Goal: Information Seeking & Learning: Learn about a topic

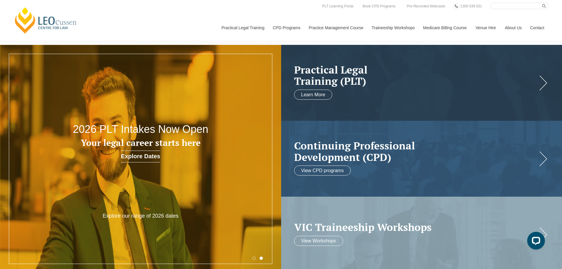
click at [497, 5] on input "Search here" at bounding box center [519, 6] width 58 height 6
type input "Wil Drafting Masterclass"
click at [542, 3] on button "submit" at bounding box center [545, 6] width 6 height 6
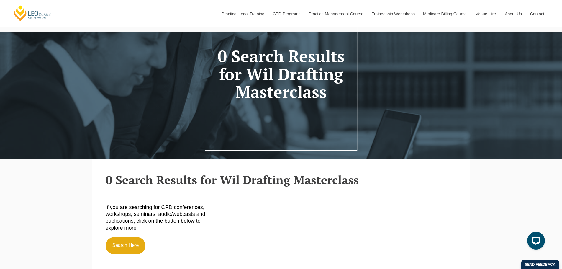
scroll to position [29, 0]
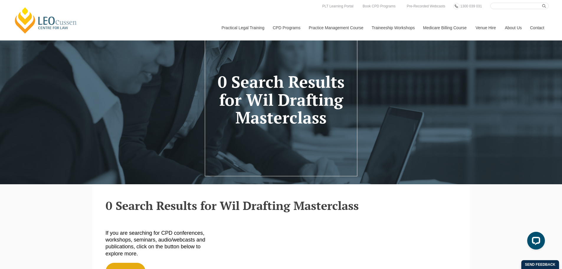
click at [495, 7] on input "Search here" at bounding box center [519, 6] width 58 height 6
paste input "Will Drafting for Blended Families and Exclusion Clauses"
type input "Will Drafting for Blended Families and Exclusion Clauses"
click at [542, 3] on button "submit" at bounding box center [545, 6] width 6 height 6
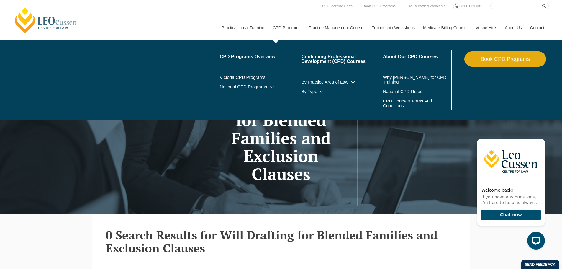
click at [289, 27] on link "CPD Programs" at bounding box center [286, 27] width 36 height 25
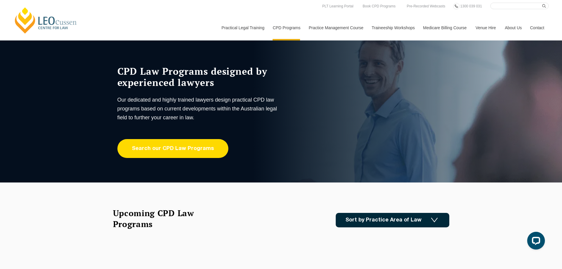
click at [178, 150] on link "Search our CPD Law Programs" at bounding box center [172, 148] width 111 height 19
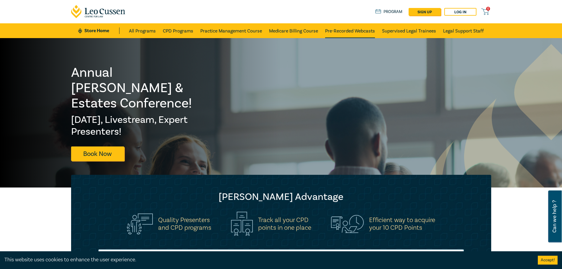
click at [360, 30] on link "Pre-Recorded Webcasts" at bounding box center [350, 30] width 50 height 15
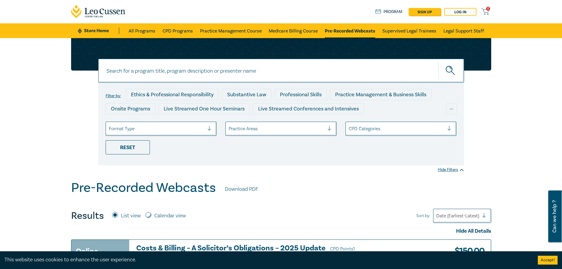
click at [133, 70] on input at bounding box center [281, 71] width 366 height 24
paste input "Will Drafting for Blended Families and Exclusion Clauses"
type input "Will Drafting for Blended Families and Exclusion Clauses"
click at [438, 62] on button "submit" at bounding box center [451, 71] width 26 height 18
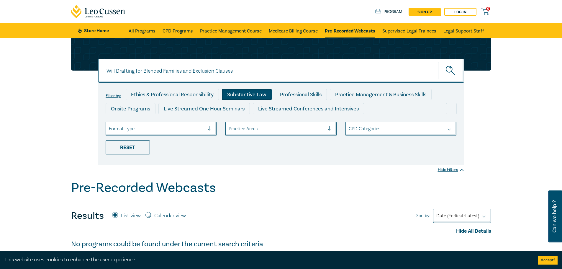
click at [247, 96] on div "Substantive Law" at bounding box center [247, 94] width 50 height 11
drag, startPoint x: 249, startPoint y: 73, endPoint x: 39, endPoint y: 73, distance: 209.3
click at [39, 73] on div "Will Drafting for Blended Families and Exclusion Clauses Will Drafting for Blen…" at bounding box center [281, 109] width 562 height 142
click at [447, 68] on icon "submit" at bounding box center [450, 71] width 10 height 10
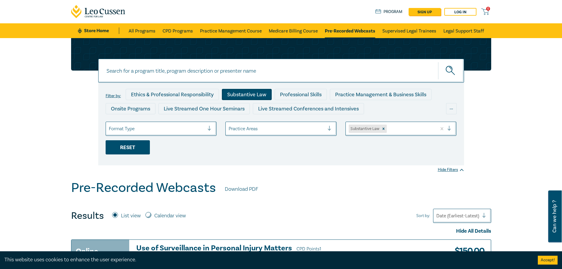
click at [125, 147] on div "Reset" at bounding box center [128, 147] width 44 height 14
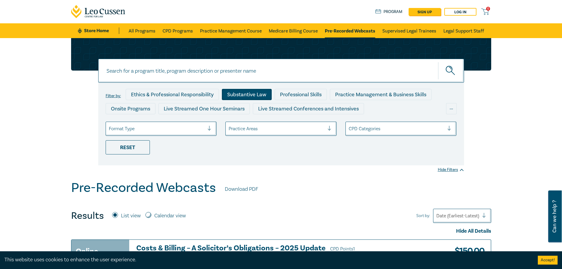
click at [256, 89] on div "Substantive Law" at bounding box center [247, 94] width 50 height 11
click at [314, 196] on div "Pre-Recorded Webcasts Download PDF" at bounding box center [281, 189] width 420 height 18
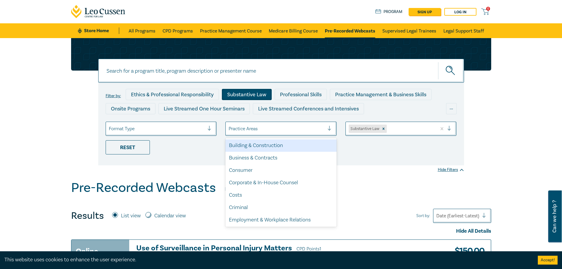
click at [265, 130] on div at bounding box center [276, 129] width 96 height 8
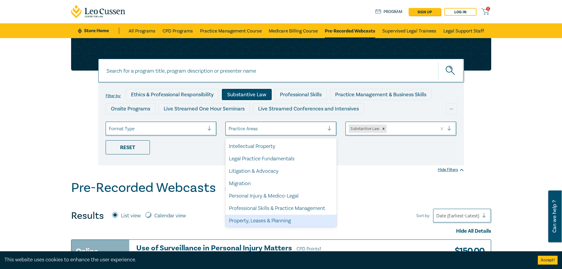
scroll to position [173, 0]
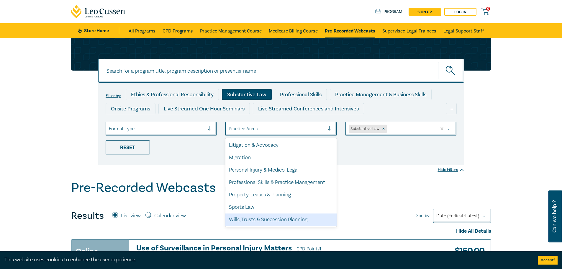
click at [273, 221] on div "Wills, Trusts & Succession Planning" at bounding box center [280, 219] width 111 height 12
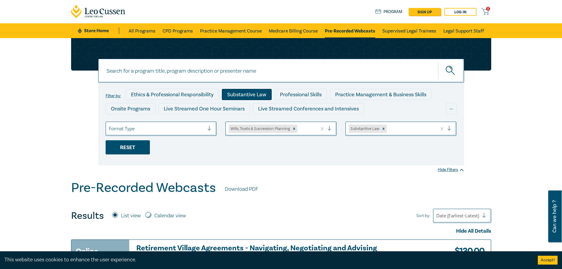
click at [124, 148] on div "Reset" at bounding box center [128, 147] width 44 height 14
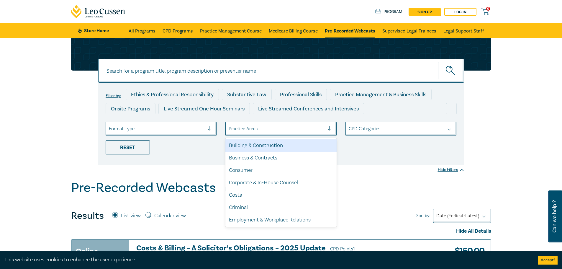
click at [253, 129] on div at bounding box center [276, 129] width 96 height 8
type input "w"
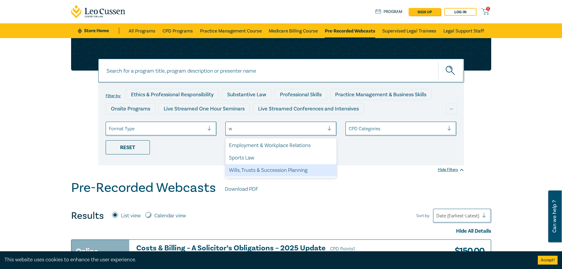
click at [248, 172] on div "Wills, Trusts & Succession Planning" at bounding box center [280, 170] width 111 height 12
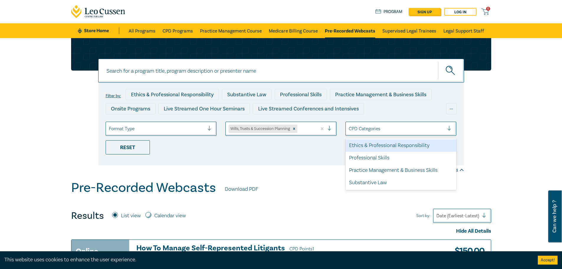
click at [375, 129] on div at bounding box center [396, 129] width 96 height 8
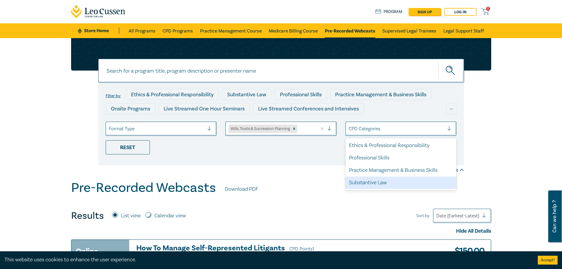
click at [403, 183] on div "Substantive Law" at bounding box center [400, 182] width 111 height 12
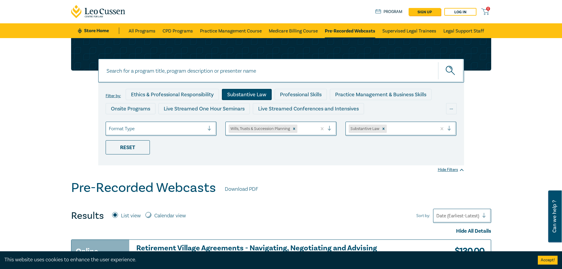
click at [395, 197] on div "Pre-Recorded Webcasts Download PDF" at bounding box center [281, 189] width 420 height 18
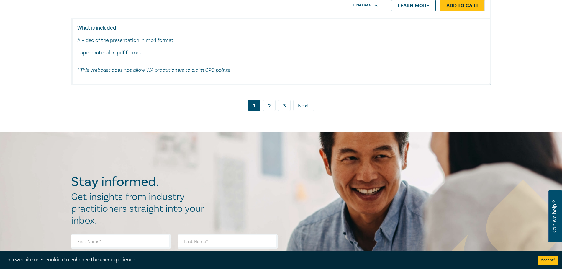
scroll to position [2977, 0]
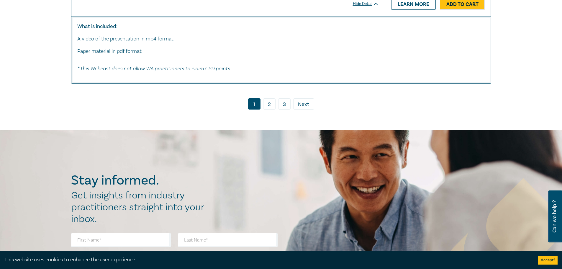
click at [266, 98] on link "2" at bounding box center [269, 103] width 12 height 11
